Goal: Task Accomplishment & Management: Complete application form

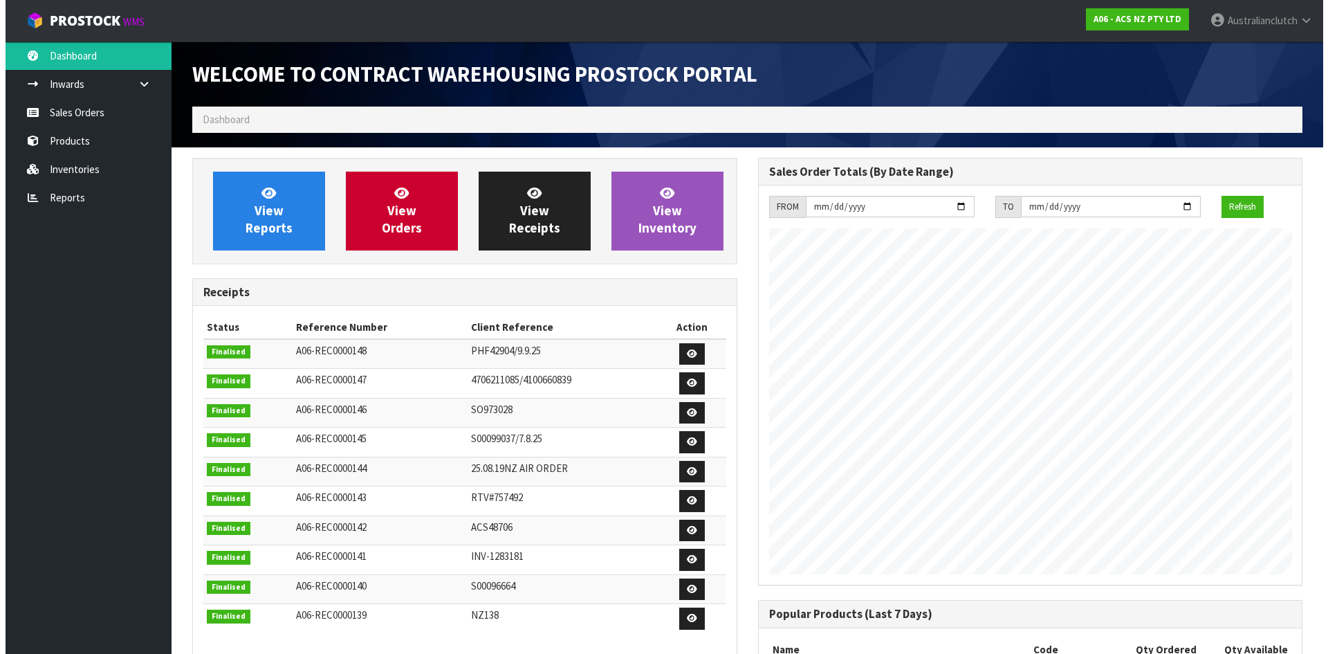
scroll to position [767, 565]
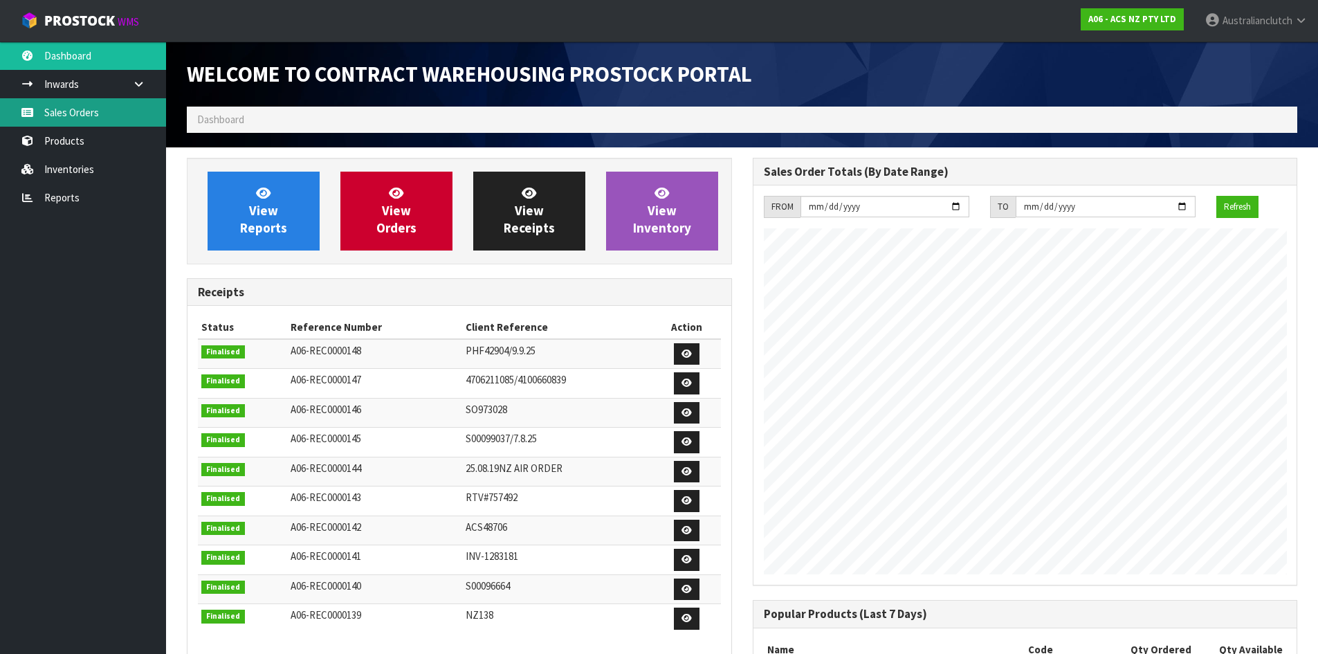
click at [70, 119] on link "Sales Orders" at bounding box center [83, 112] width 166 height 28
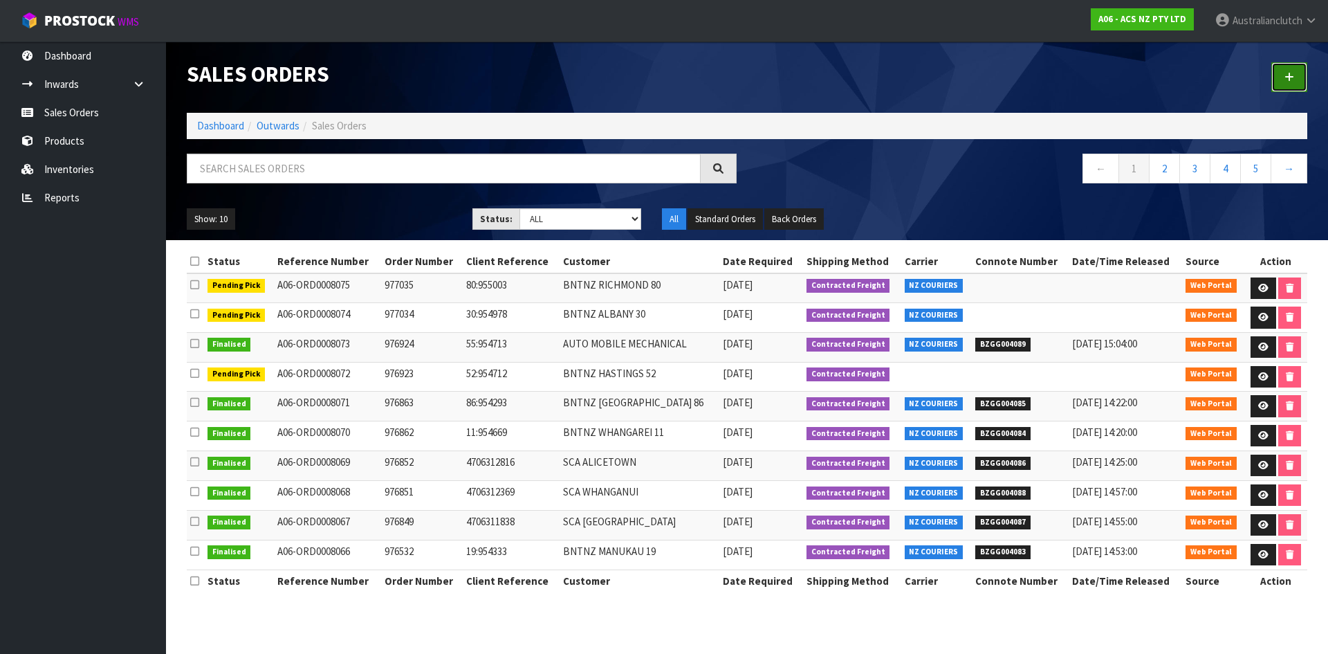
click at [1279, 81] on link at bounding box center [1290, 77] width 36 height 30
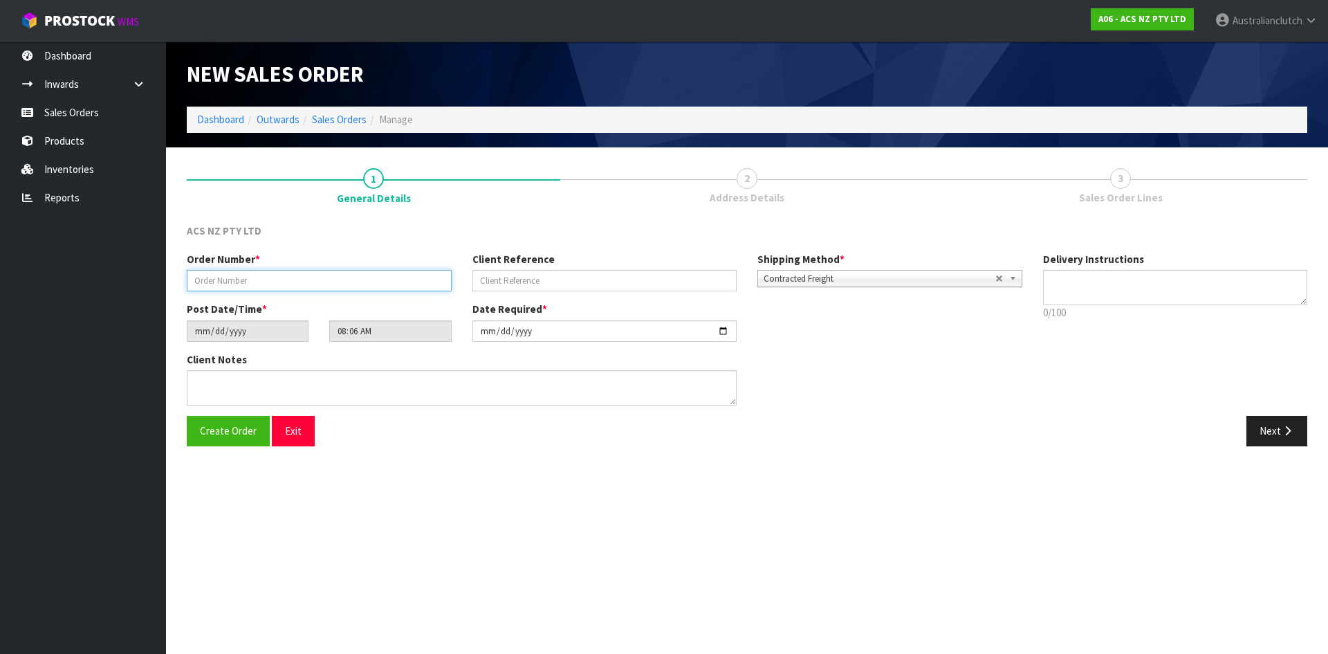
click at [360, 272] on input "text" at bounding box center [319, 280] width 265 height 21
type input "977135"
type input "86:955437"
click at [1146, 295] on textarea at bounding box center [1175, 287] width 265 height 35
type textarea "NZC PLEASE"
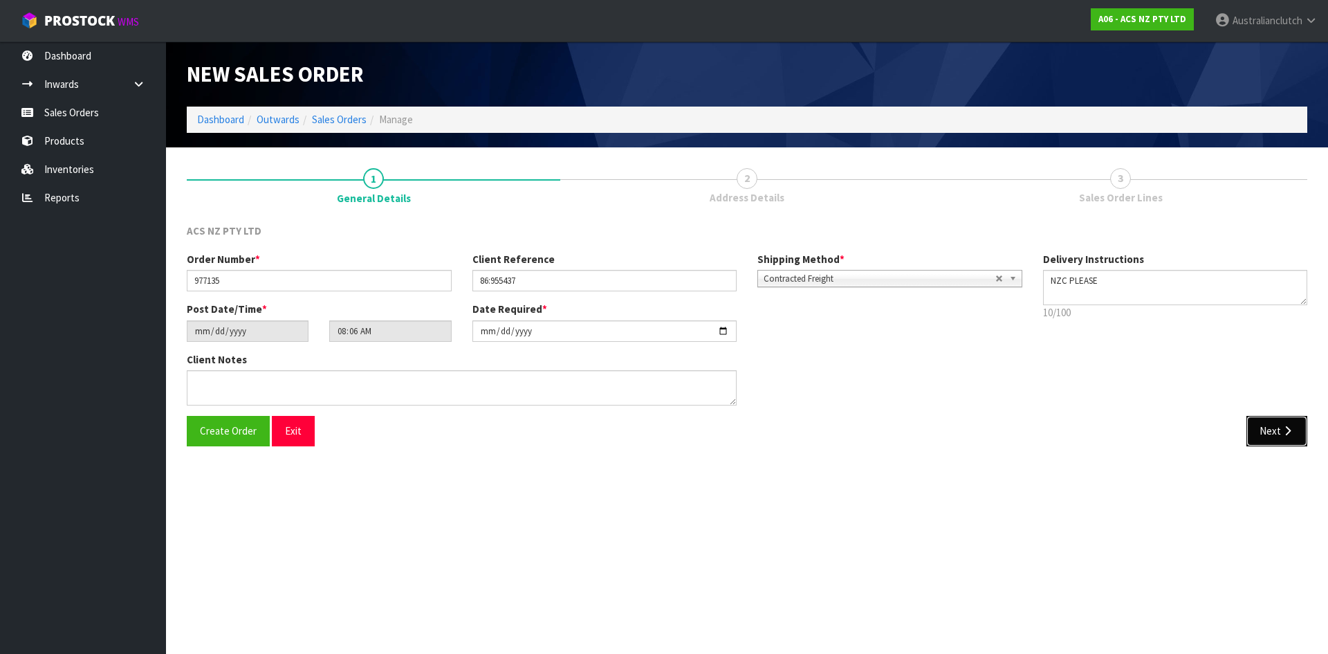
click at [1270, 428] on button "Next" at bounding box center [1277, 431] width 61 height 30
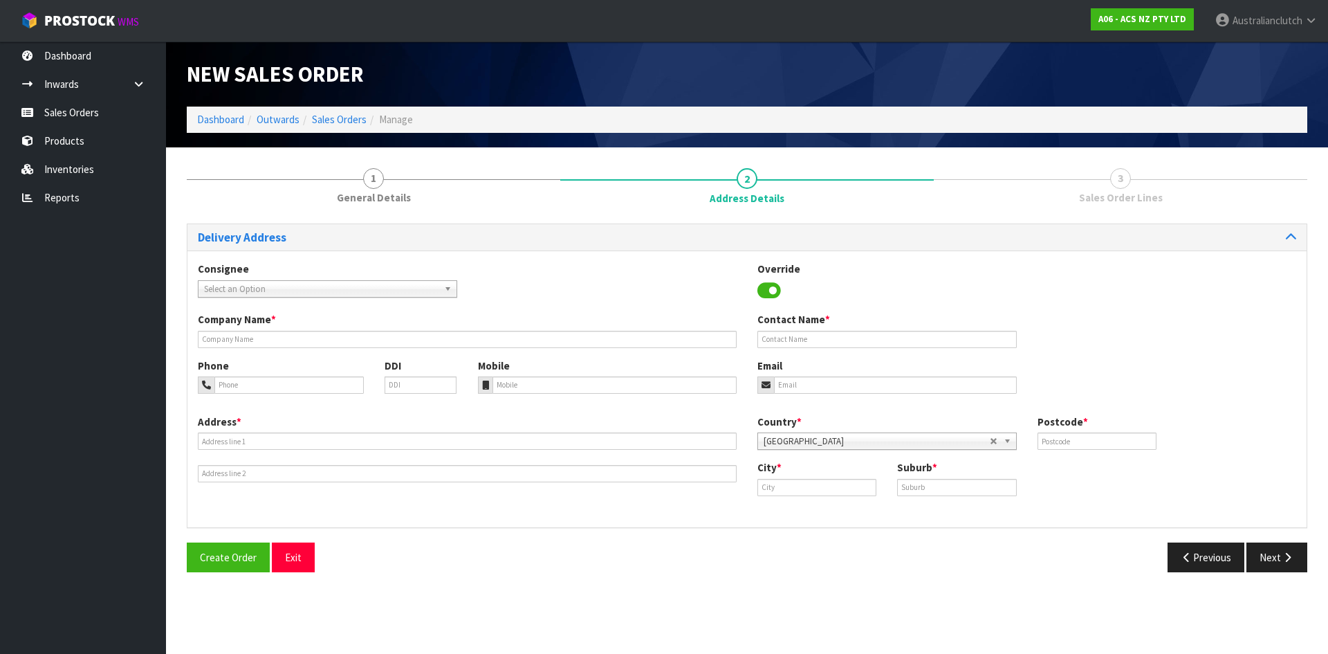
click at [270, 284] on span "Select an Option" at bounding box center [321, 289] width 235 height 17
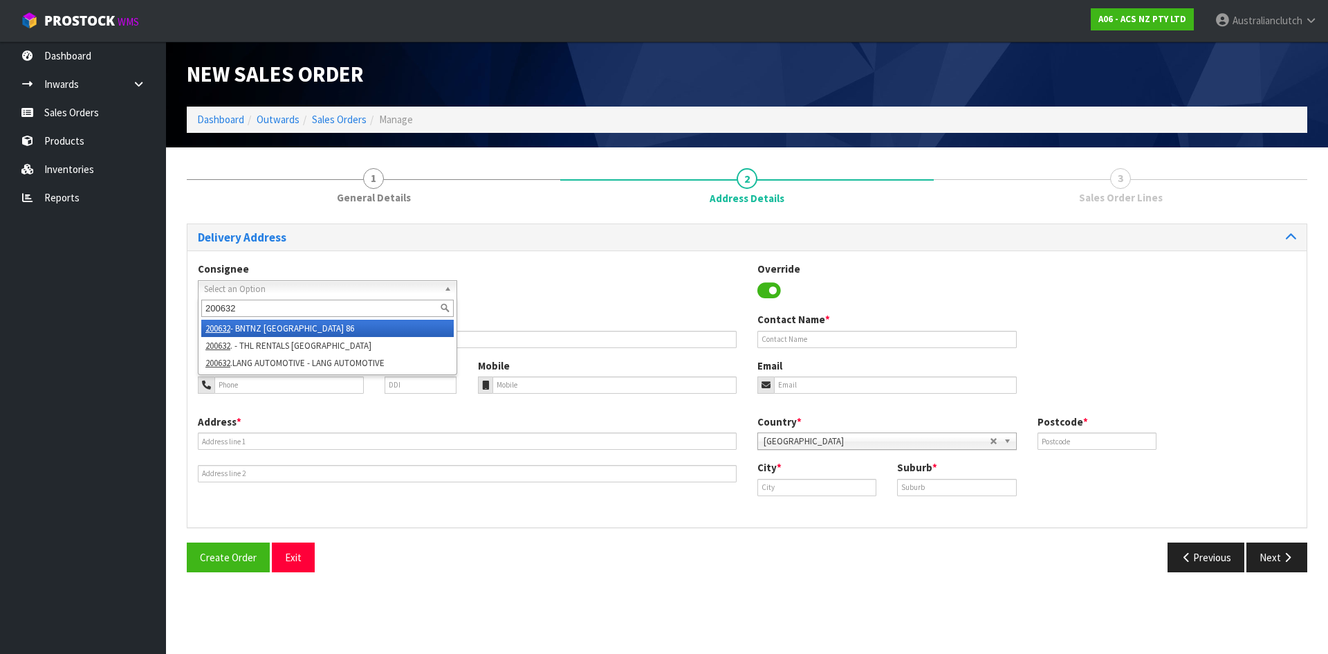
type input "200632"
click at [306, 329] on li "200632 - BNTNZ [GEOGRAPHIC_DATA] 86" at bounding box center [327, 328] width 253 height 17
type input "BNTNZ [GEOGRAPHIC_DATA] 86"
type input "1 [PERSON_NAME] PLACE"
type input "9300"
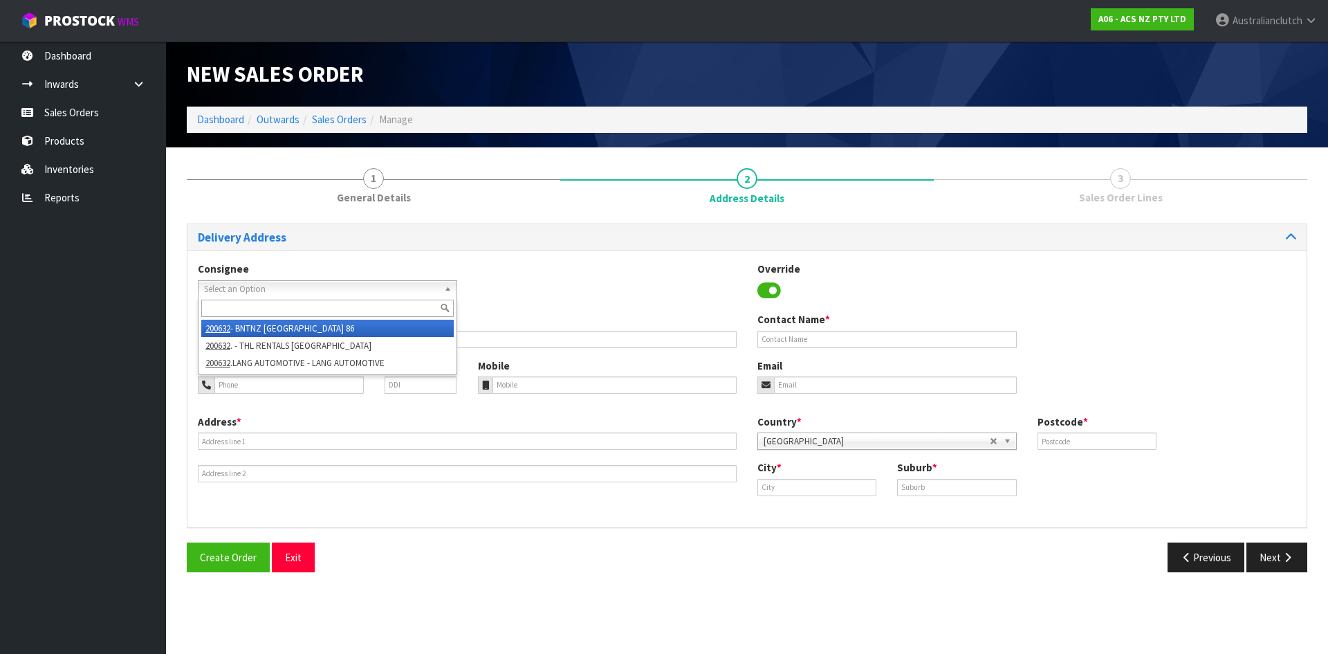
type input "[GEOGRAPHIC_DATA]"
type input "LOWER SHOTOVER"
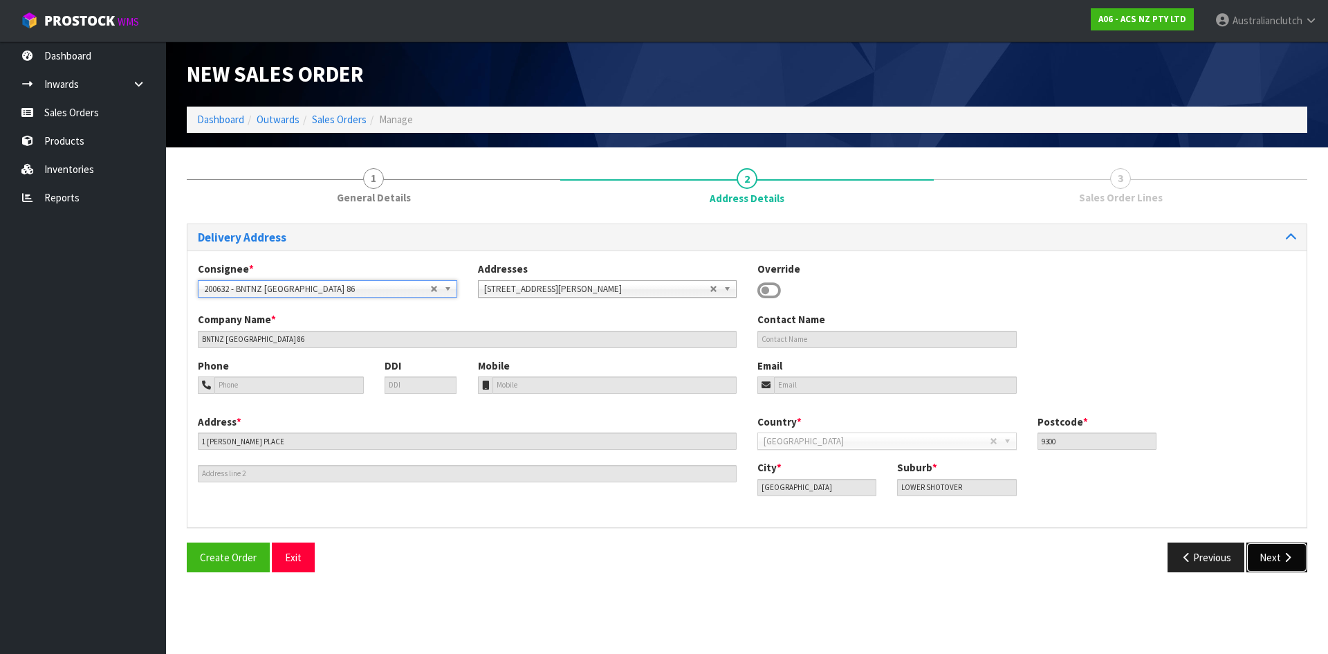
click at [1279, 553] on button "Next" at bounding box center [1277, 557] width 61 height 30
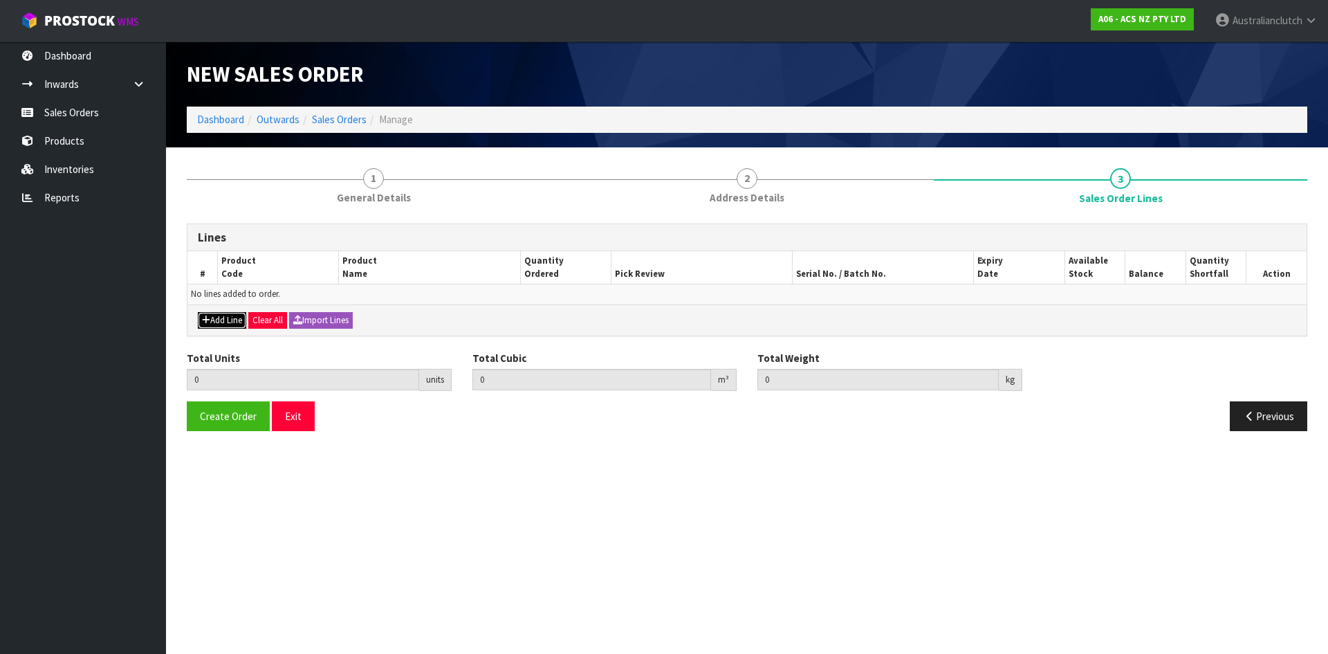
click at [216, 326] on button "Add Line" at bounding box center [222, 320] width 48 height 17
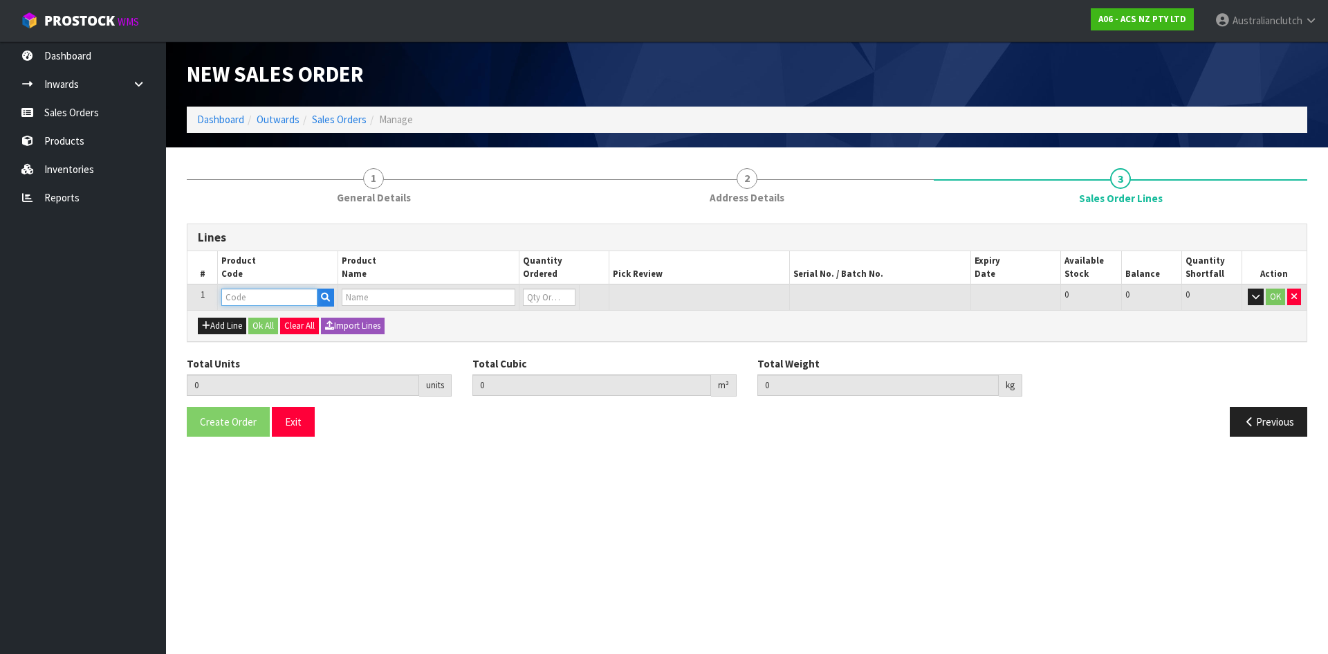
click at [229, 303] on input "text" at bounding box center [269, 296] width 96 height 17
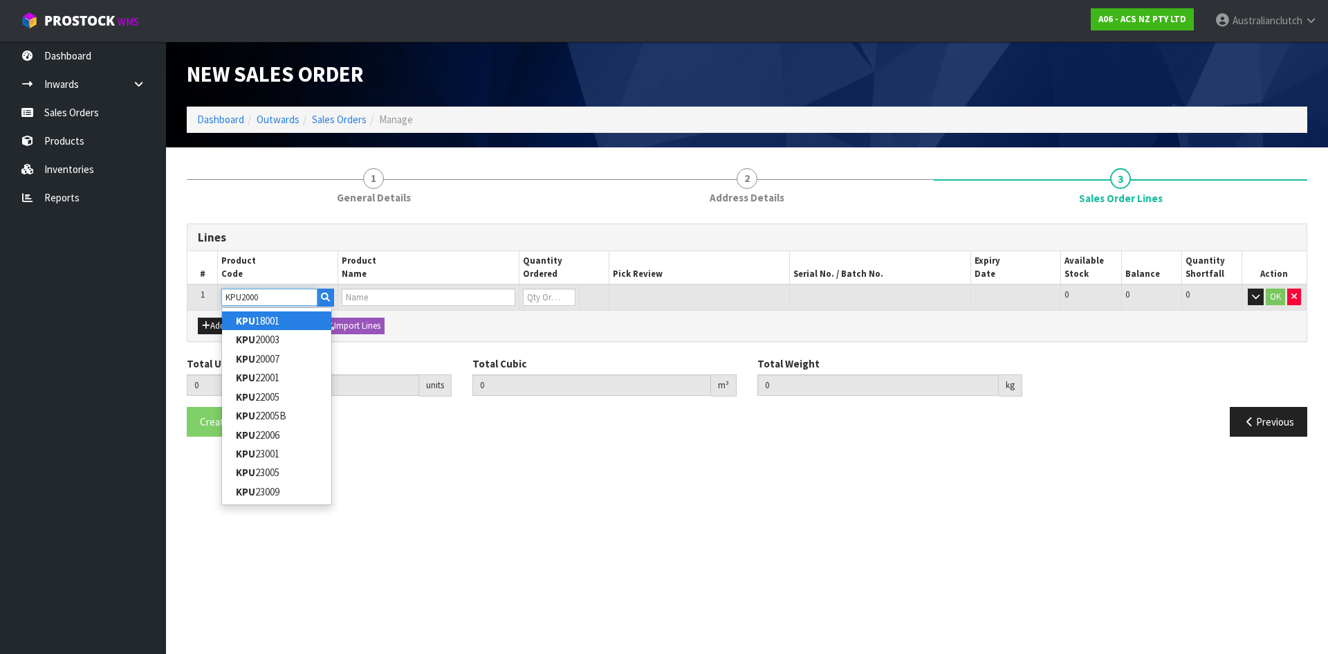
type input "KPU20003"
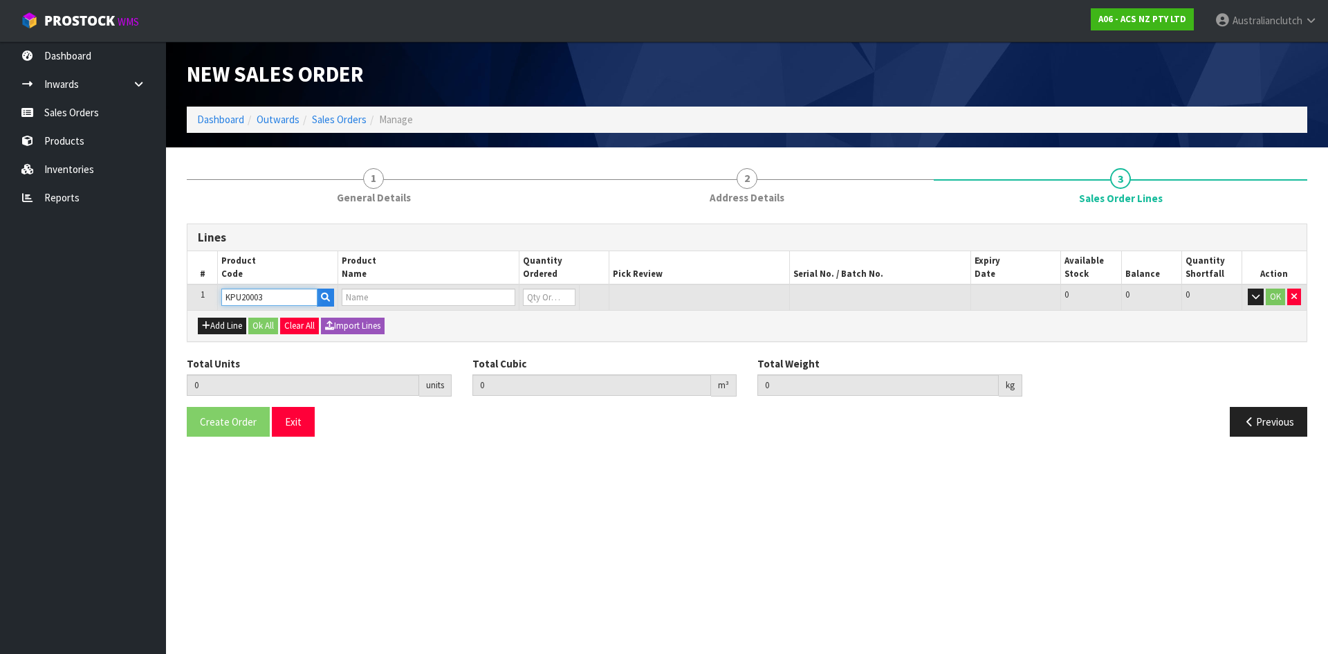
type input "0.000000"
type input "0.000"
type input "KIT STD PEUGEOT 206 1.6L"
type input "0"
type input "KPU20003"
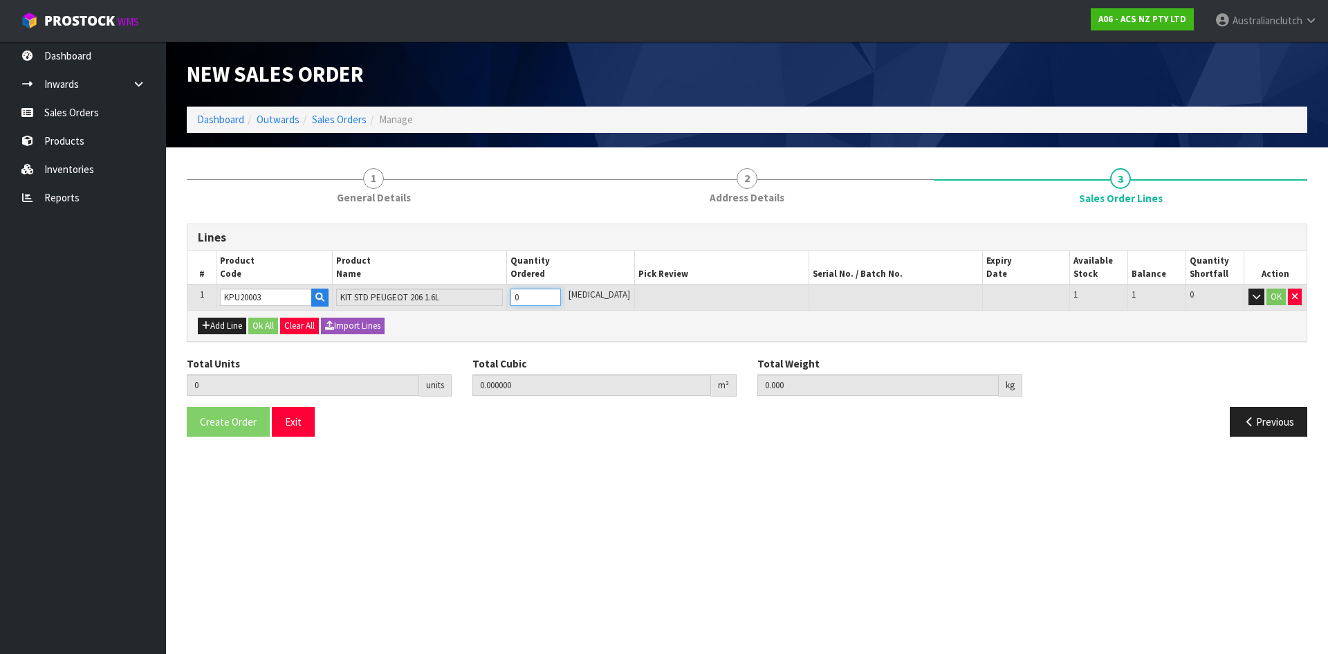
type input "1"
type input "0.01054"
type input "4.3"
type input "1"
click at [561, 293] on input "1" at bounding box center [536, 296] width 51 height 17
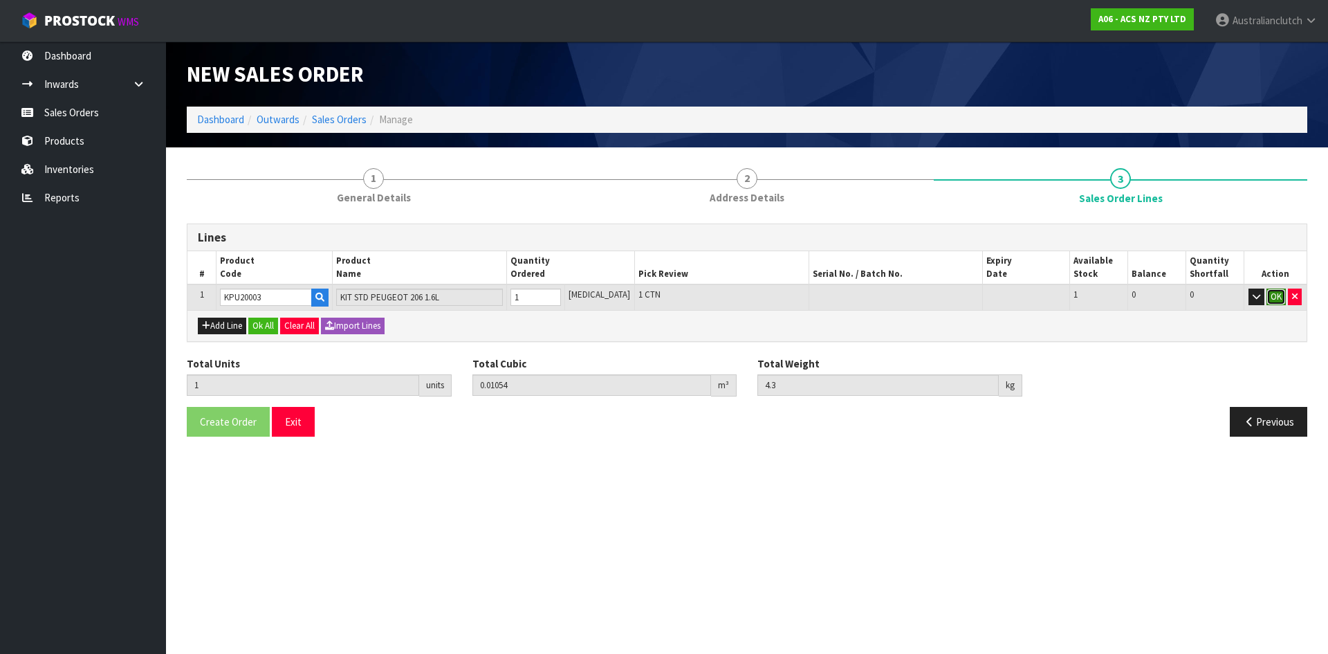
click at [1280, 293] on button "OK" at bounding box center [1276, 296] width 19 height 17
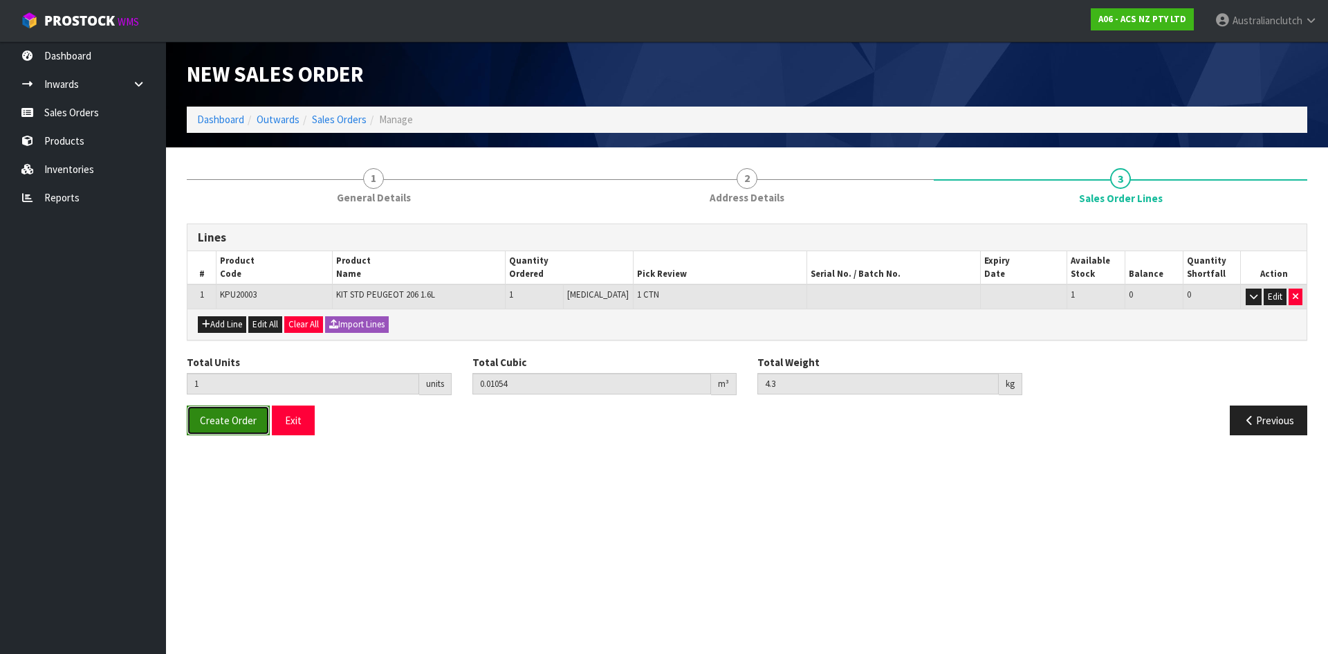
click at [217, 430] on button "Create Order" at bounding box center [228, 420] width 83 height 30
